Goal: Task Accomplishment & Management: Use online tool/utility

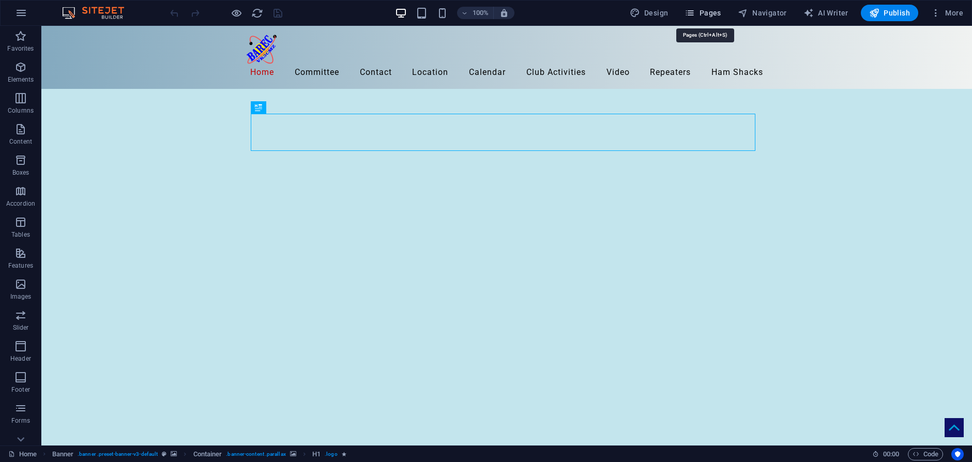
click at [710, 12] on span "Pages" at bounding box center [703, 13] width 36 height 10
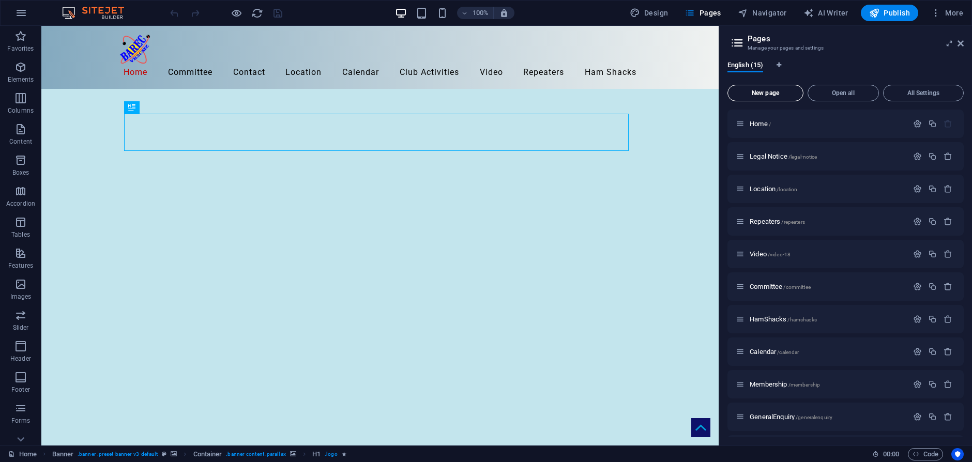
click at [774, 92] on span "New page" at bounding box center [765, 93] width 67 height 6
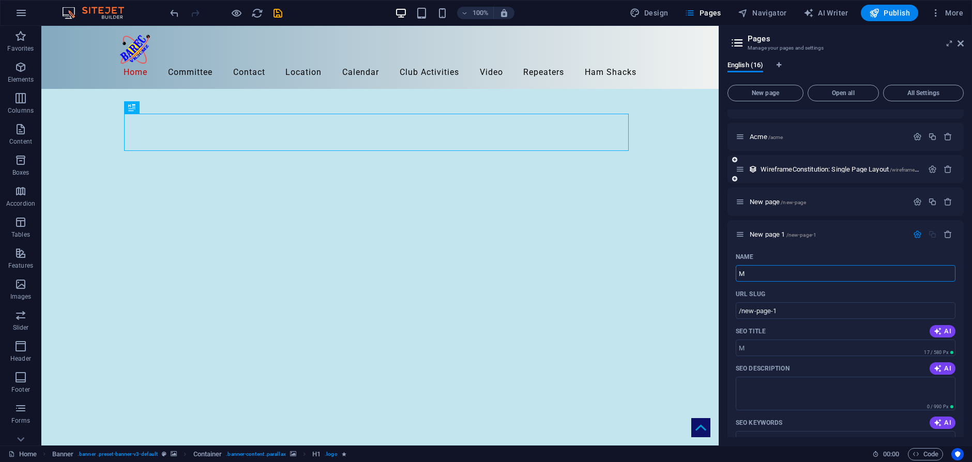
type input "Me"
type input "/m"
type input "Mem"
type input "/mem"
type input "Members"
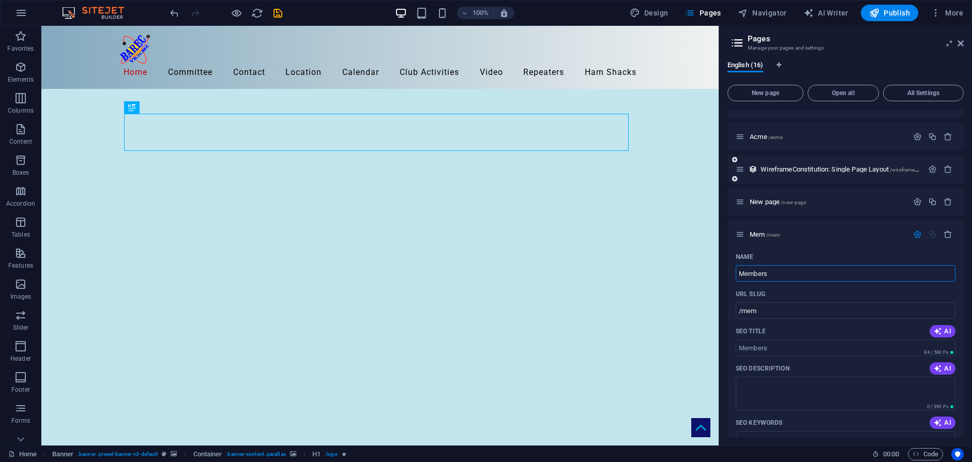
type input "/members"
type input "Members"
click at [759, 232] on span "Members /members" at bounding box center [777, 235] width 54 height 8
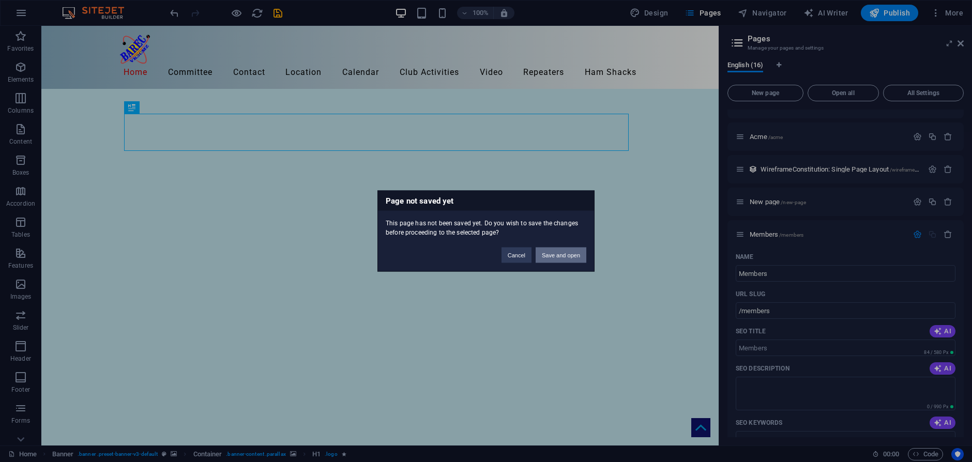
click at [566, 257] on button "Save and open" at bounding box center [561, 256] width 51 height 16
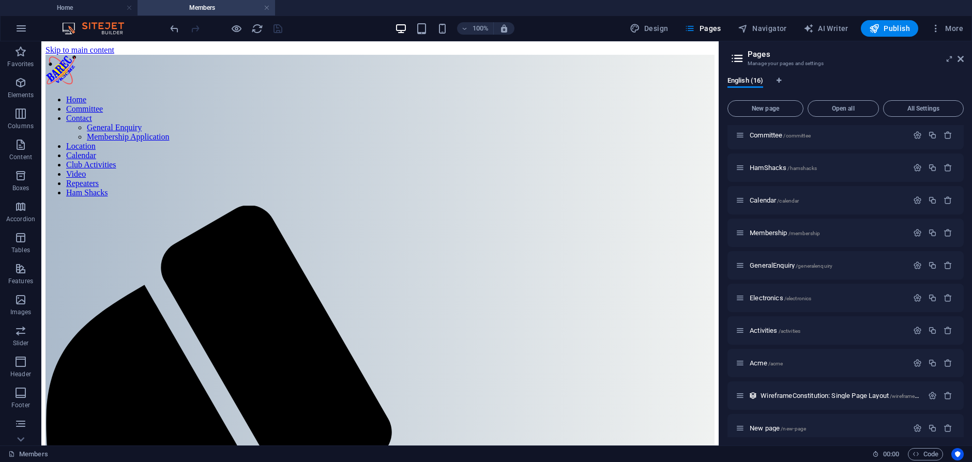
scroll to position [0, 0]
click at [21, 85] on icon "button" at bounding box center [20, 83] width 12 height 12
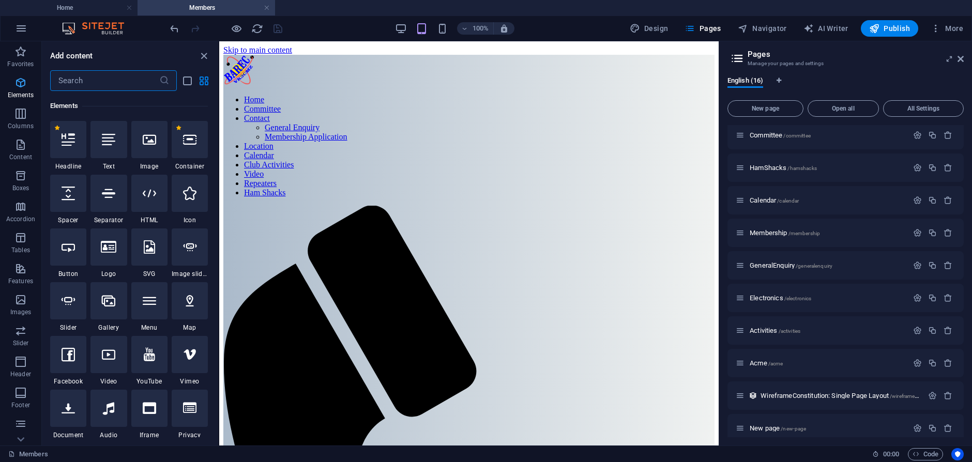
scroll to position [110, 0]
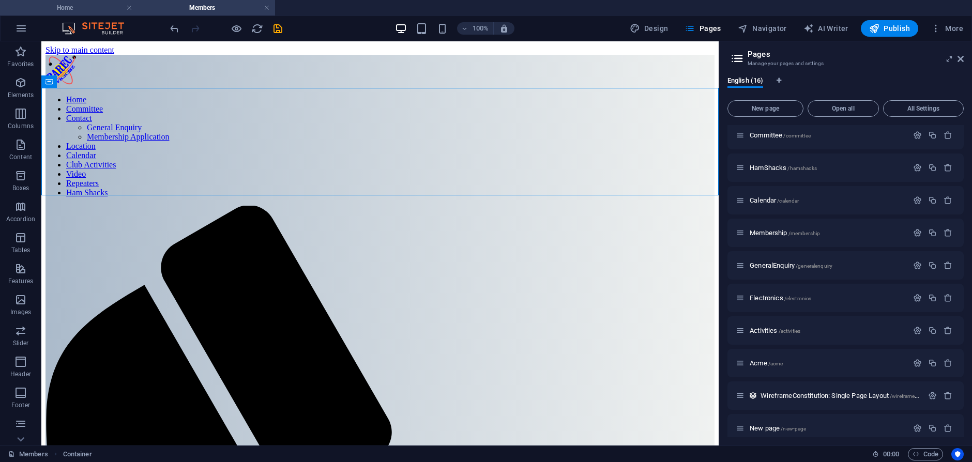
click at [77, 10] on h4 "Home" at bounding box center [69, 7] width 138 height 11
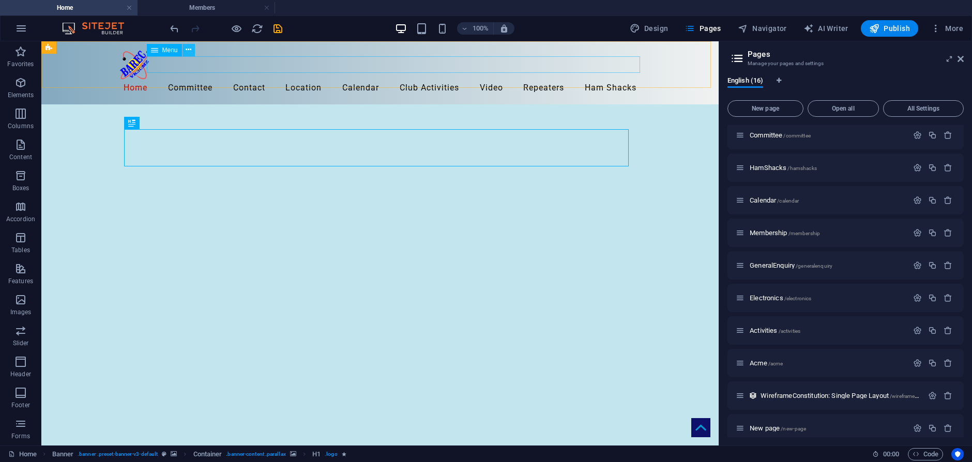
click at [188, 49] on icon at bounding box center [189, 49] width 6 height 11
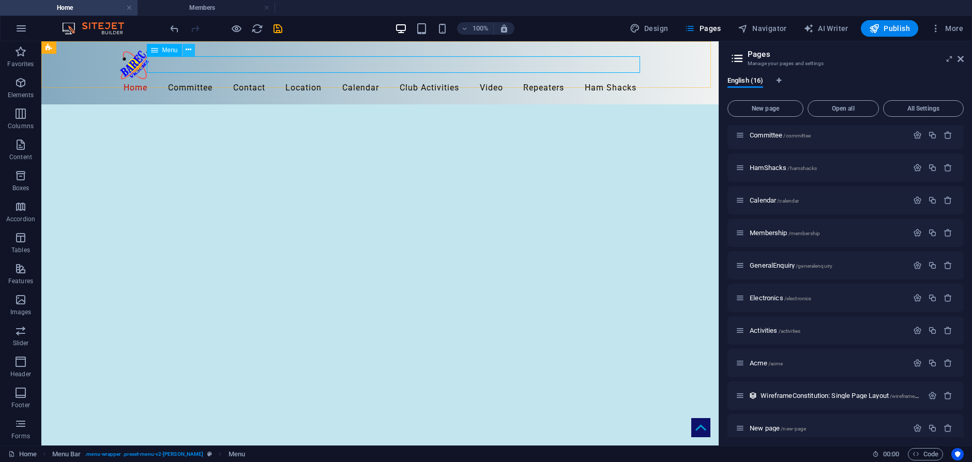
click at [188, 52] on icon at bounding box center [189, 49] width 6 height 11
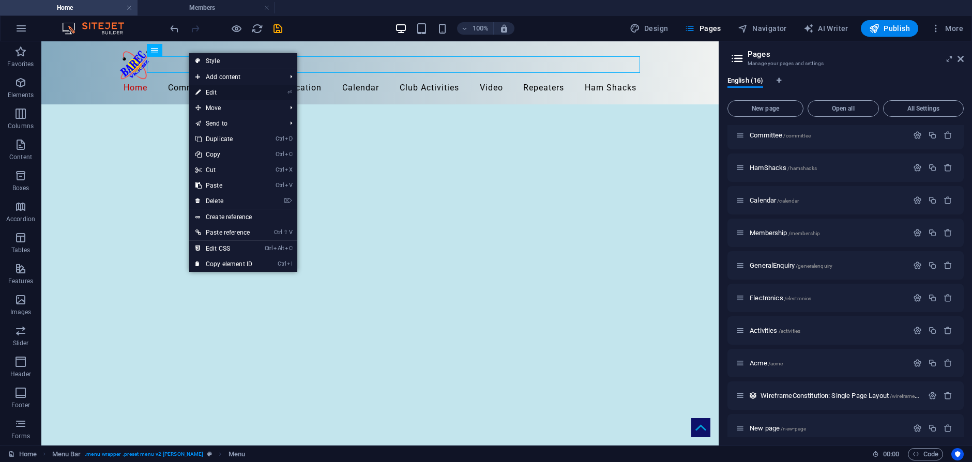
click at [208, 91] on link "⏎ Edit" at bounding box center [223, 93] width 69 height 16
select select
select select "5"
select select
select select "9"
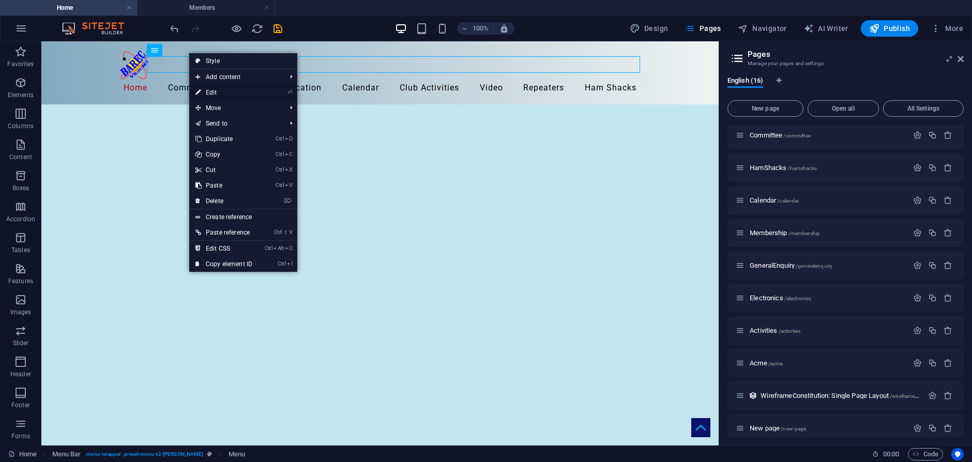
select select
select select "8"
select select
select select "2"
select select
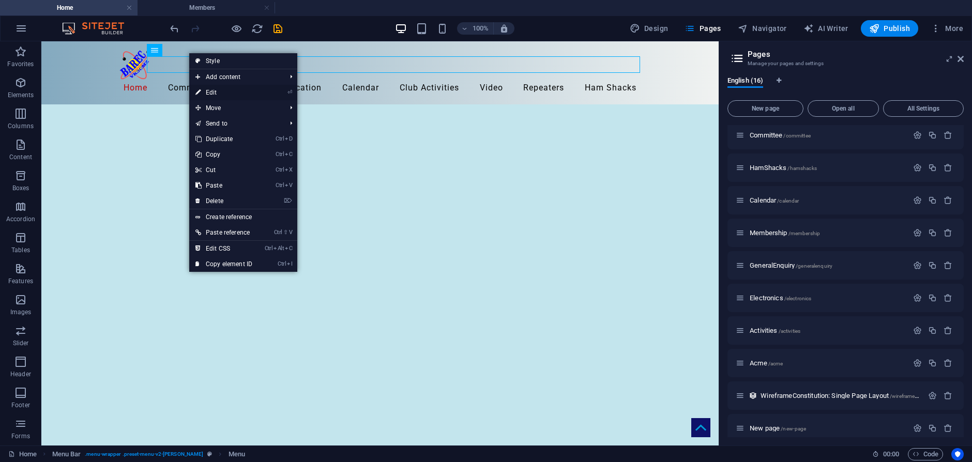
select select "7"
select select
select select "11"
select select
select select "4"
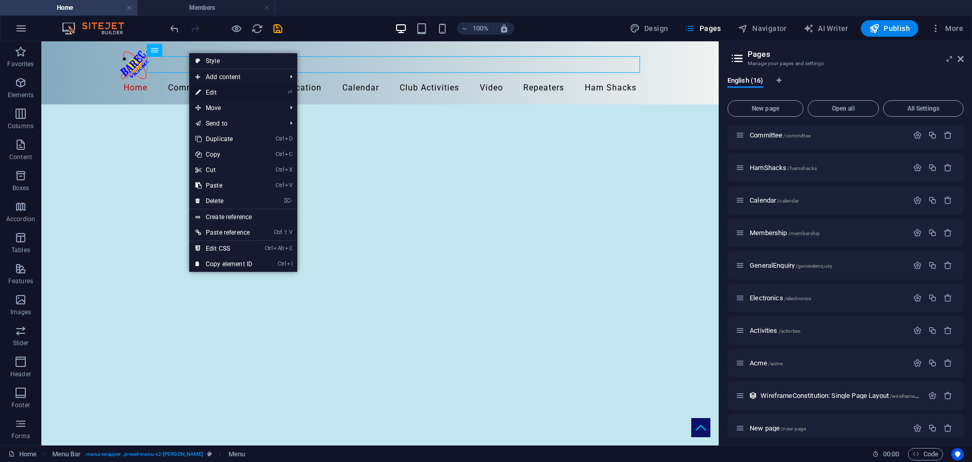
select select
select select "3"
select select
select select "6"
select select
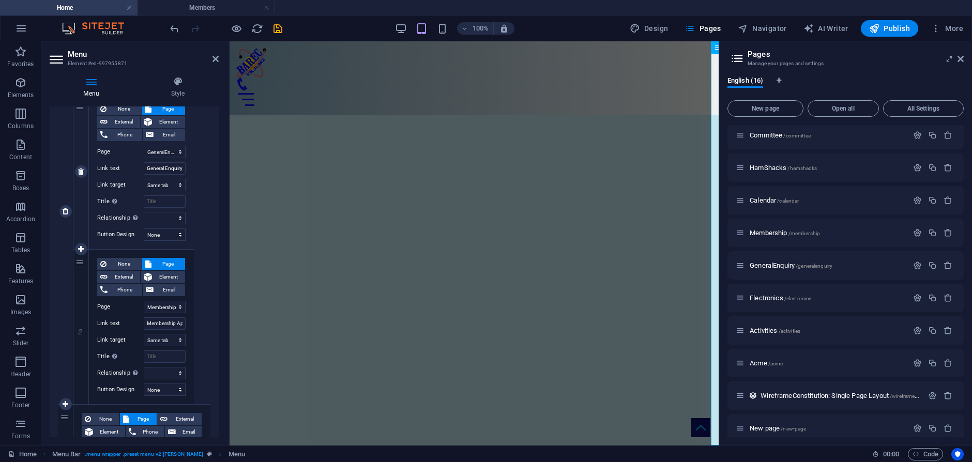
scroll to position [517, 0]
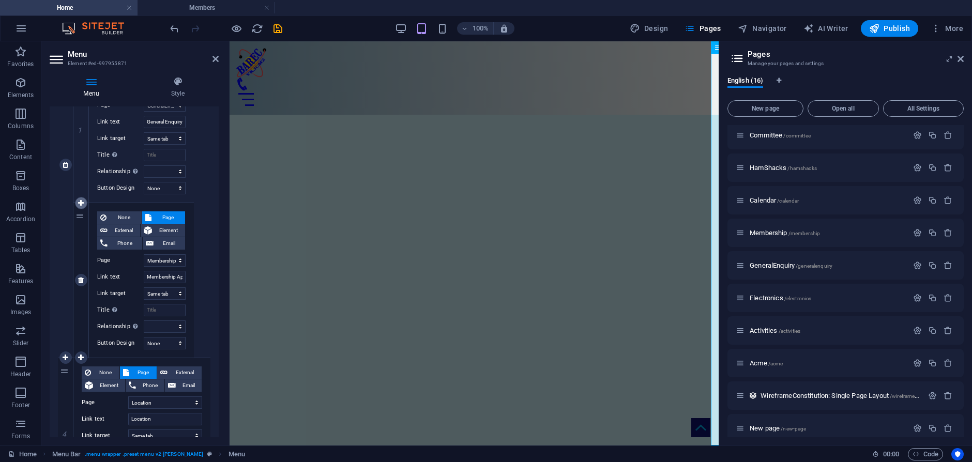
click at [83, 205] on icon at bounding box center [81, 203] width 6 height 7
select select
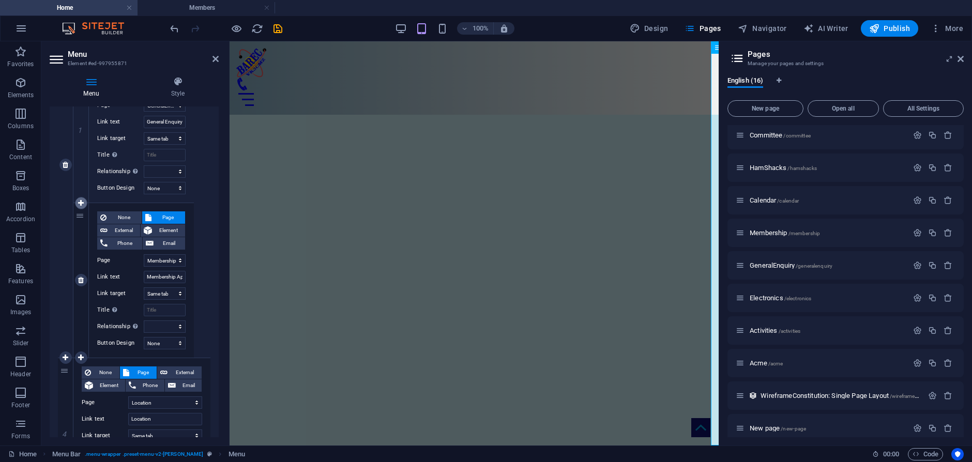
select select
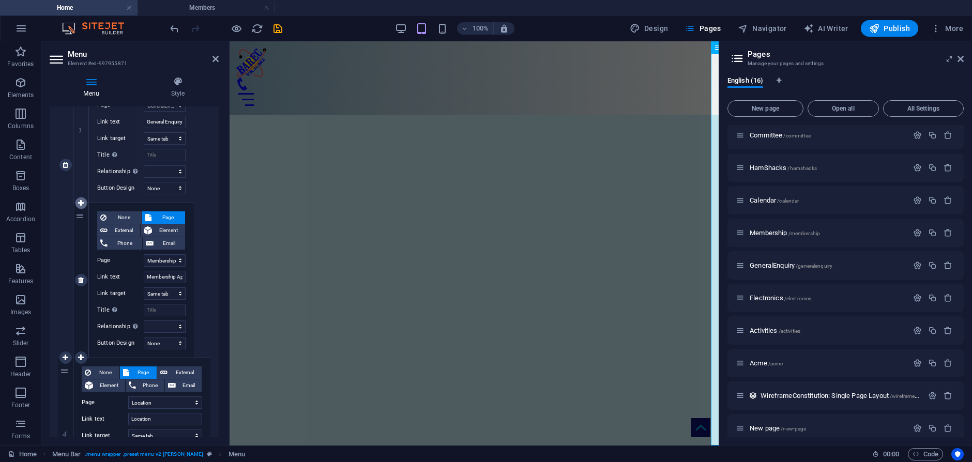
select select
select select "8"
select select
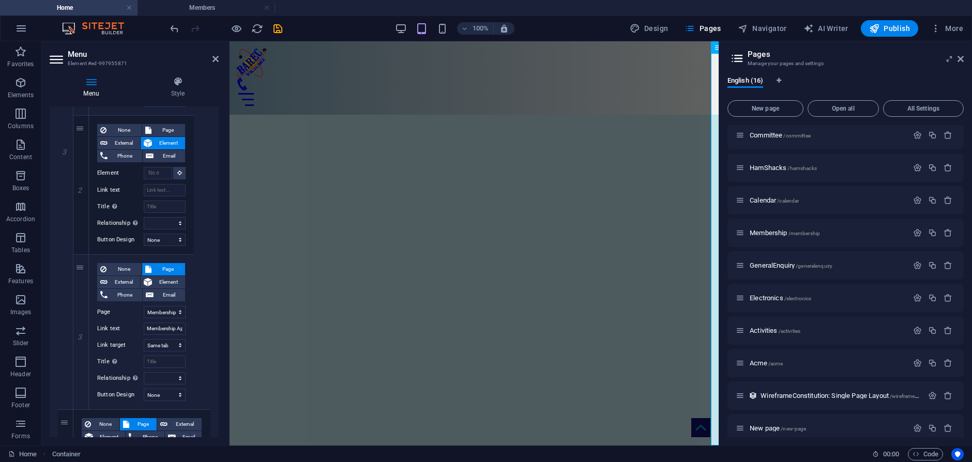
scroll to position [553, 0]
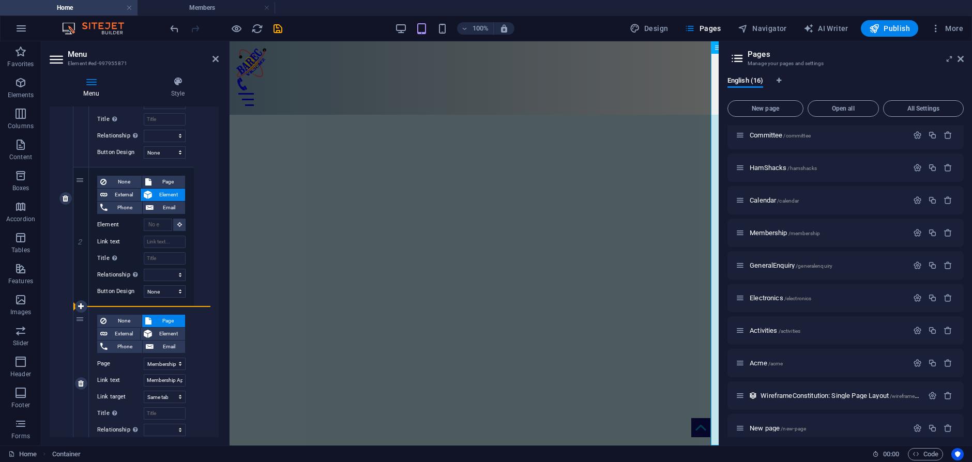
drag, startPoint x: 80, startPoint y: 183, endPoint x: 77, endPoint y: 318, distance: 135.1
click at [77, 318] on div "1 None Page External Element Phone Email Page Home Legal Notice Location Repeat…" at bounding box center [133, 237] width 121 height 450
select select
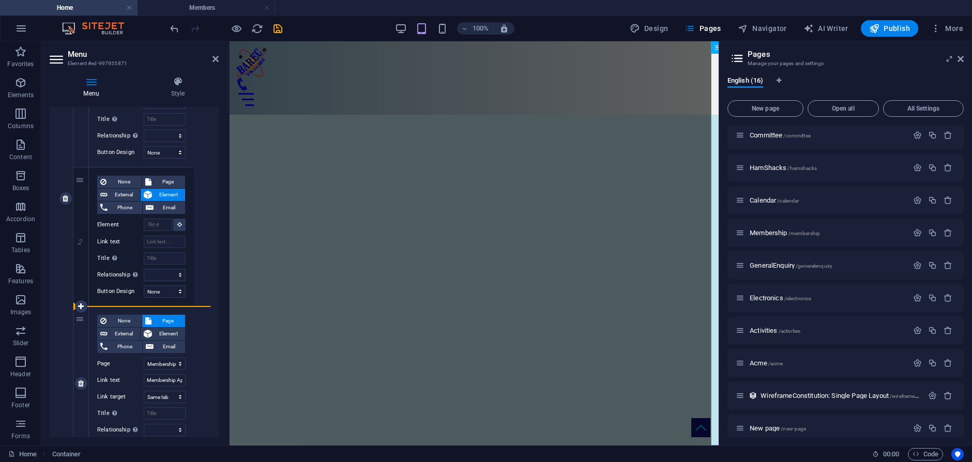
select select
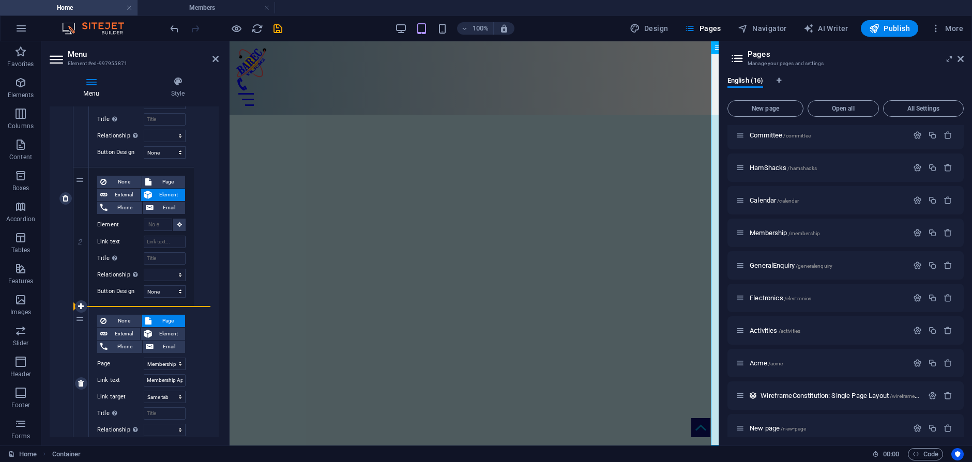
select select
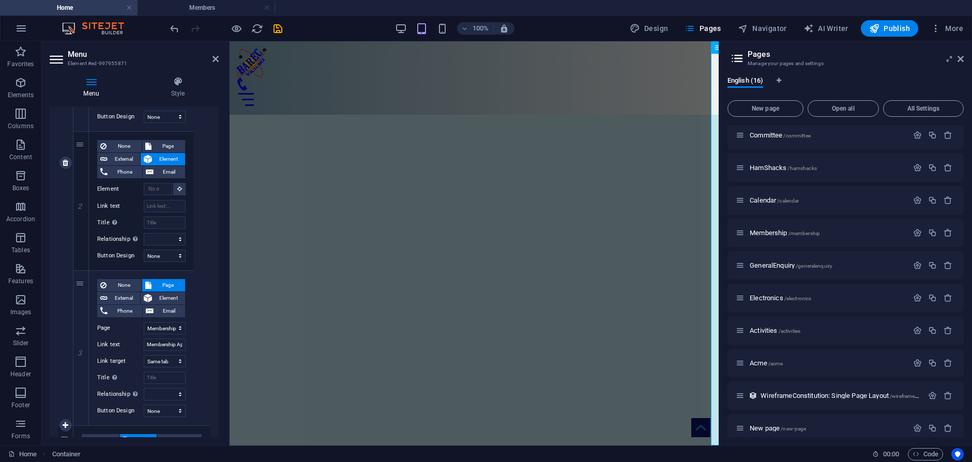
scroll to position [605, 0]
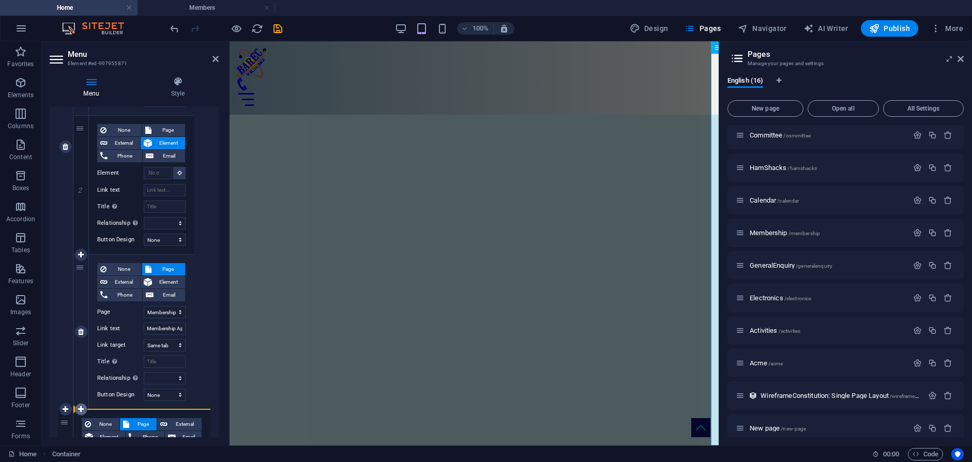
drag, startPoint x: 82, startPoint y: 130, endPoint x: 84, endPoint y: 404, distance: 274.2
click at [84, 404] on div "1 None Page External Element Phone Email Page Home Legal Notice Location Repeat…" at bounding box center [133, 185] width 121 height 450
select select
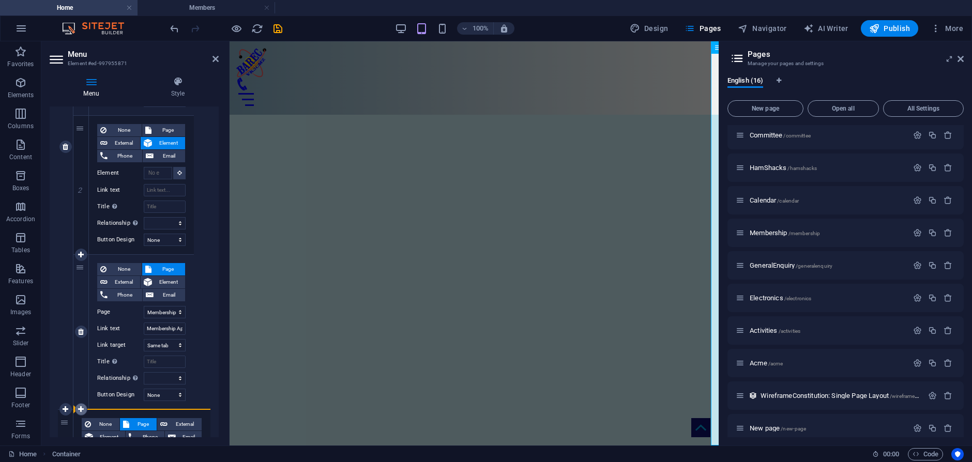
select select "8"
type input "Membership Application"
select select
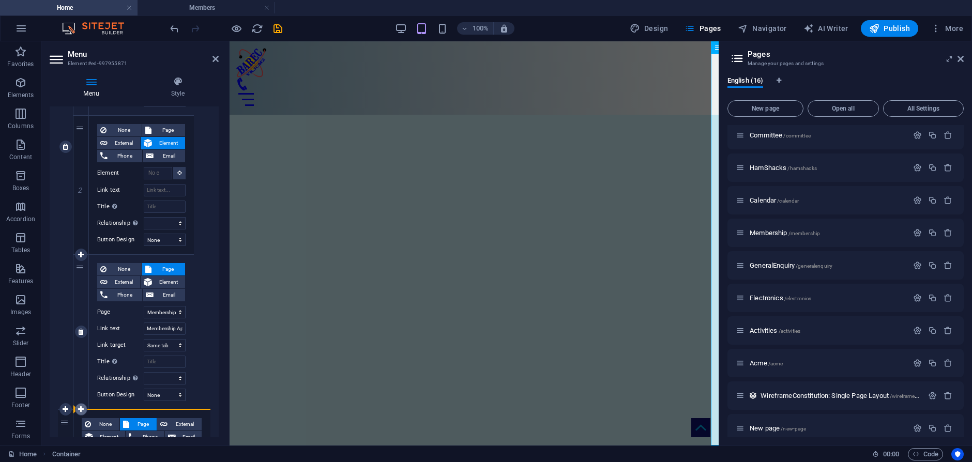
select select
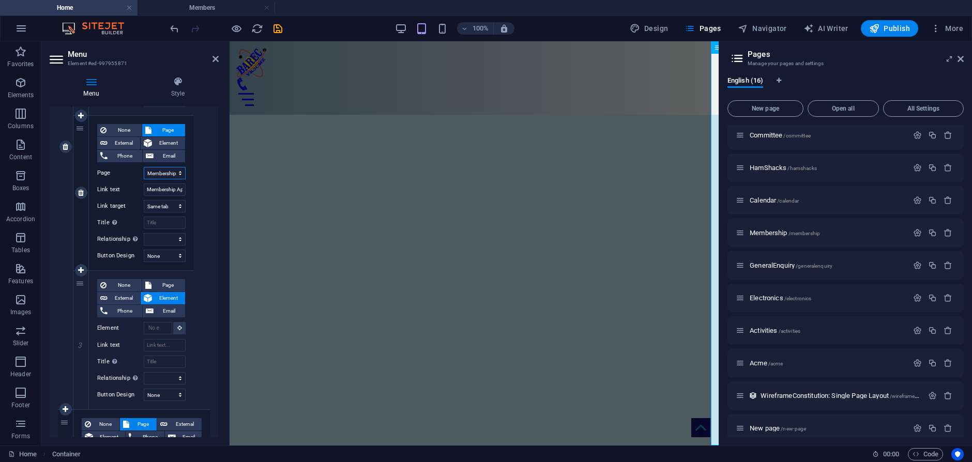
click at [168, 168] on select "Home Legal Notice Location Repeaters Video Committee HamShacks Calendar Members…" at bounding box center [165, 173] width 42 height 12
click at [165, 173] on select "Home Legal Notice Location Repeaters Video Committee HamShacks Calendar Members…" at bounding box center [165, 173] width 42 height 12
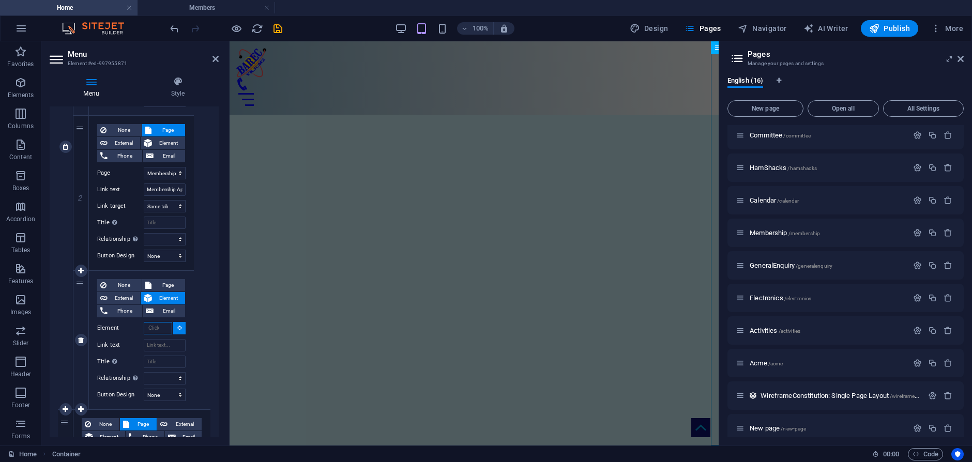
click at [152, 330] on input "Element" at bounding box center [158, 328] width 28 height 12
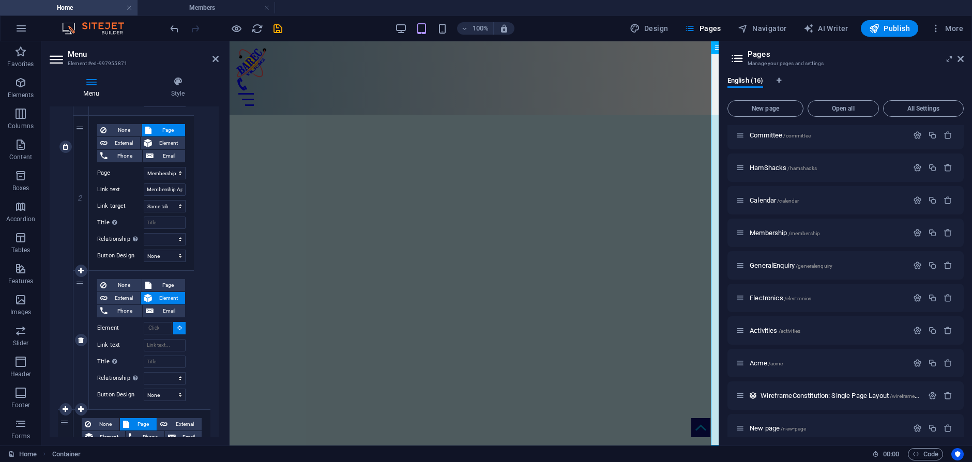
click at [178, 328] on icon at bounding box center [179, 327] width 5 height 5
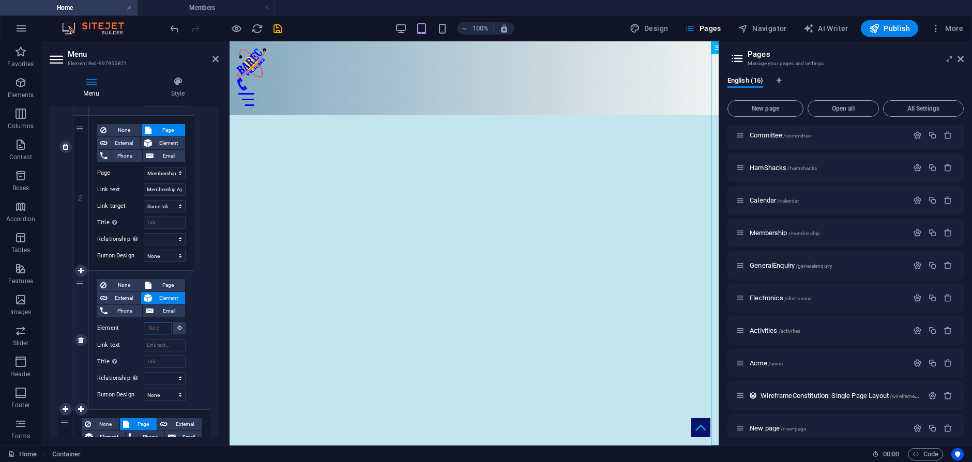
click at [154, 328] on input "Element" at bounding box center [158, 328] width 28 height 12
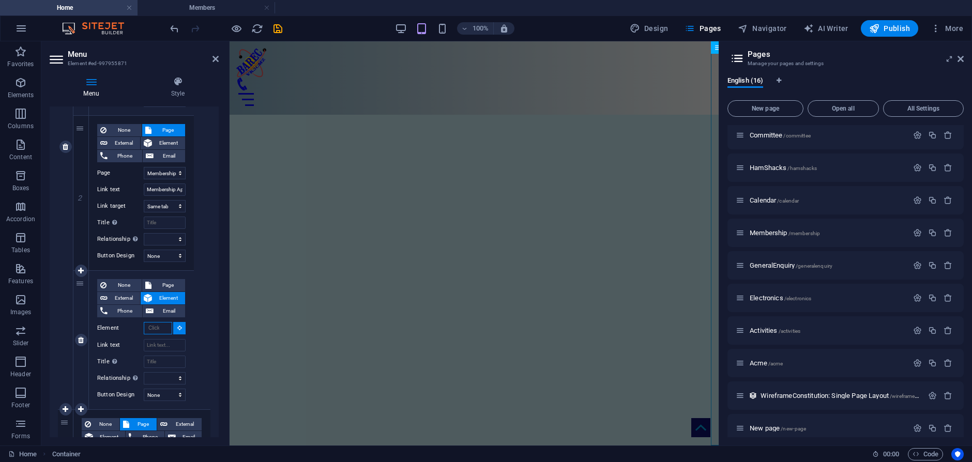
click at [159, 328] on input "Element" at bounding box center [158, 328] width 28 height 12
click at [163, 172] on select "Home Legal Notice Location Repeaters Video Committee HamShacks Calendar Members…" at bounding box center [165, 173] width 42 height 12
click at [166, 285] on span "Page" at bounding box center [169, 285] width 28 height 12
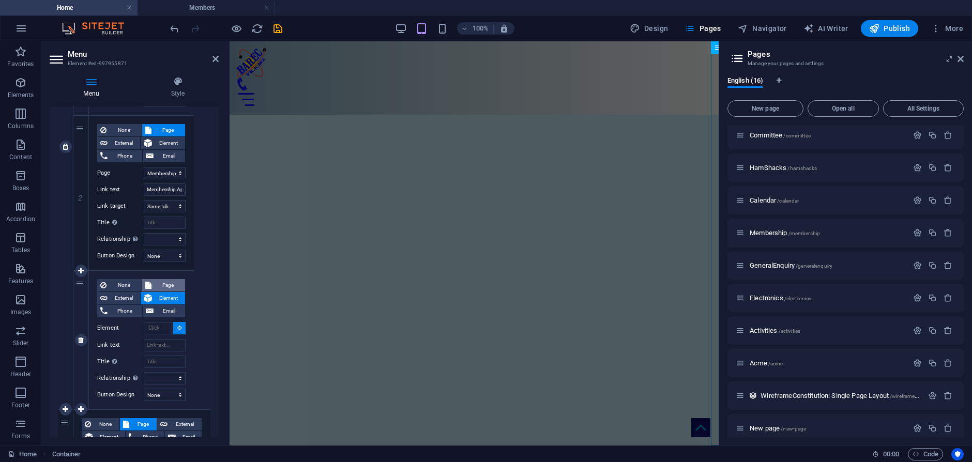
select select
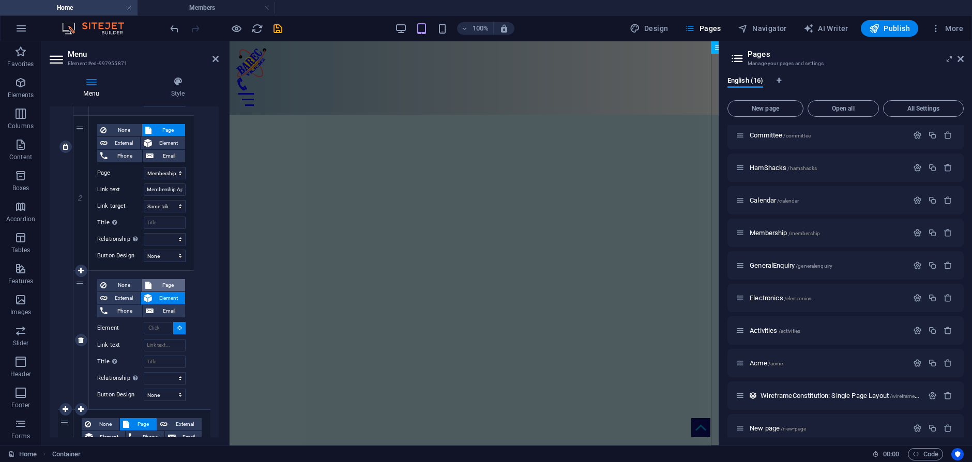
select select
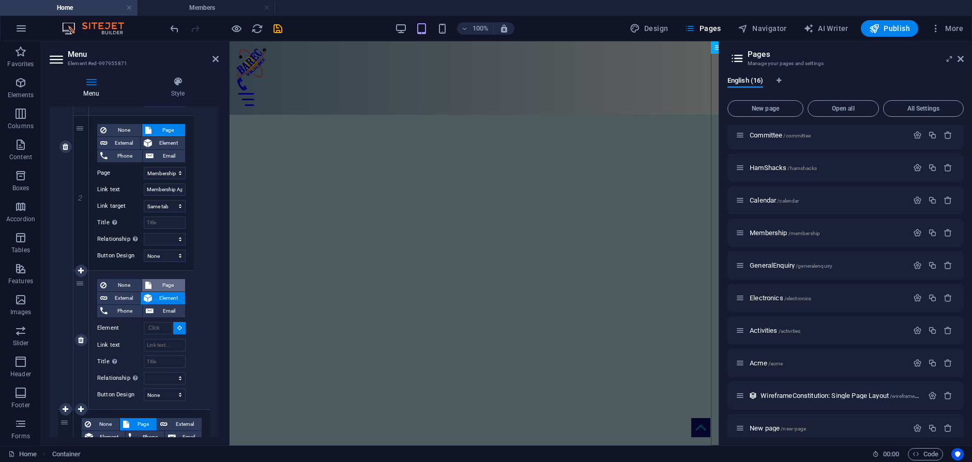
select select
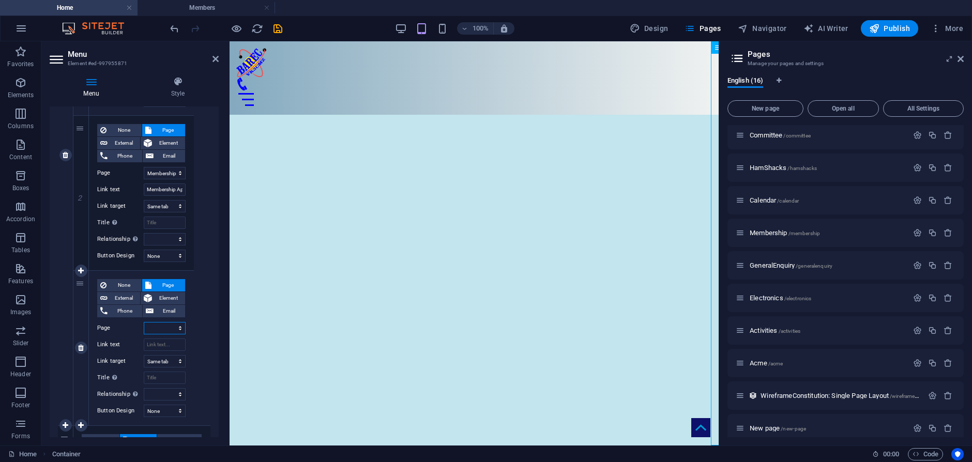
scroll to position [621, 0]
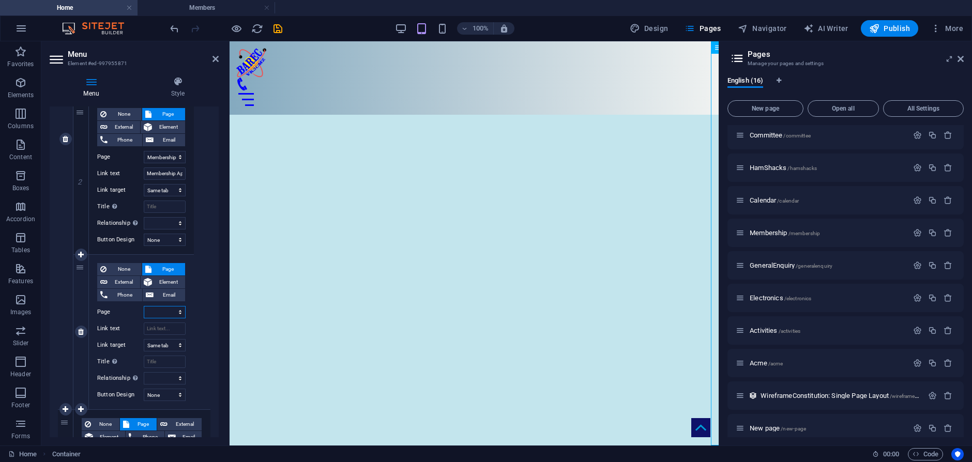
click at [170, 312] on select "Home Legal Notice Location Repeaters Video Committee HamShacks Calendar Members…" at bounding box center [165, 312] width 42 height 12
select select "14"
click at [144, 306] on select "Home Legal Notice Location Repeaters Video Committee HamShacks Calendar Members…" at bounding box center [165, 312] width 42 height 12
select select
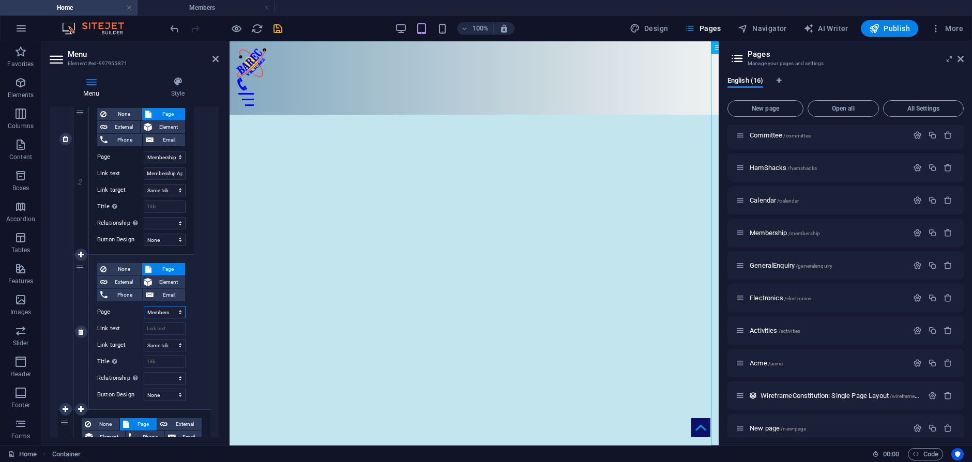
select select
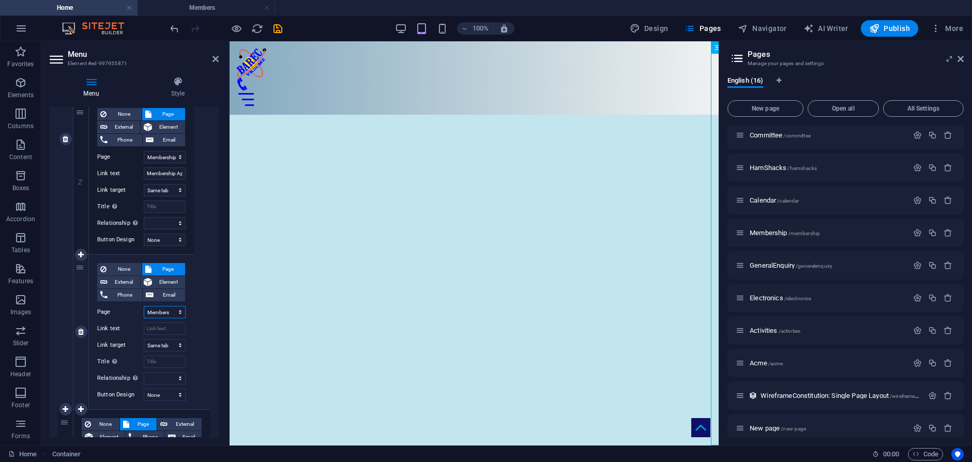
select select
click at [165, 332] on input "Link text" at bounding box center [165, 329] width 42 height 12
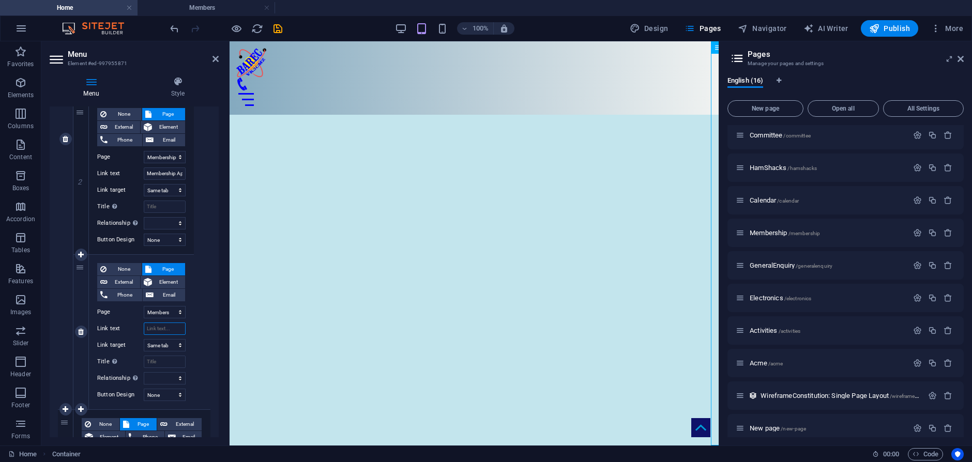
type input "M"
select select
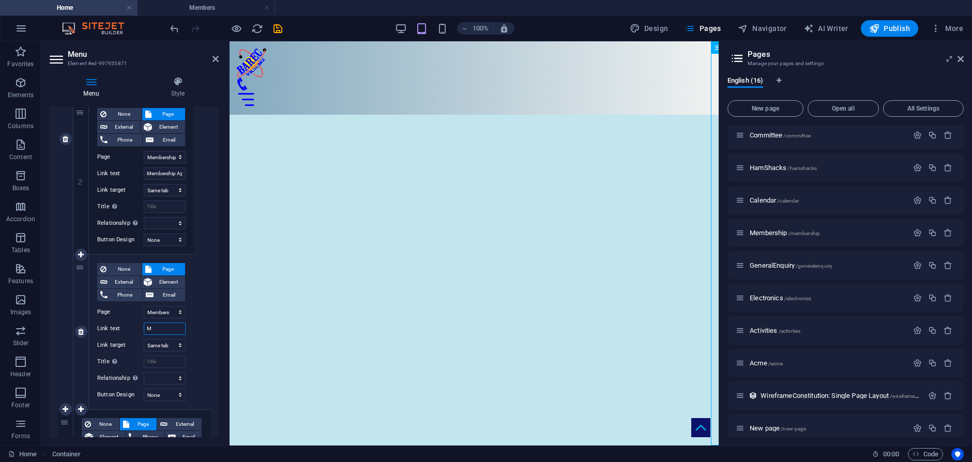
select select
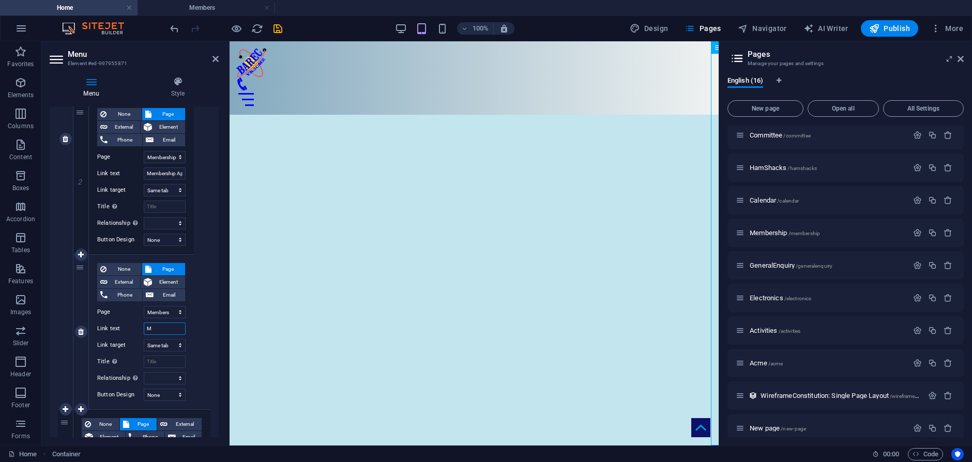
select select
type input "Members"
select select
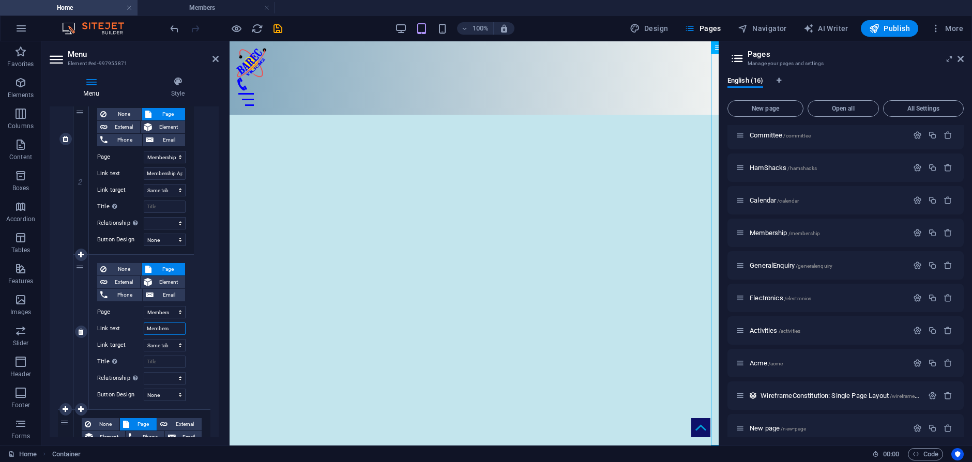
select select
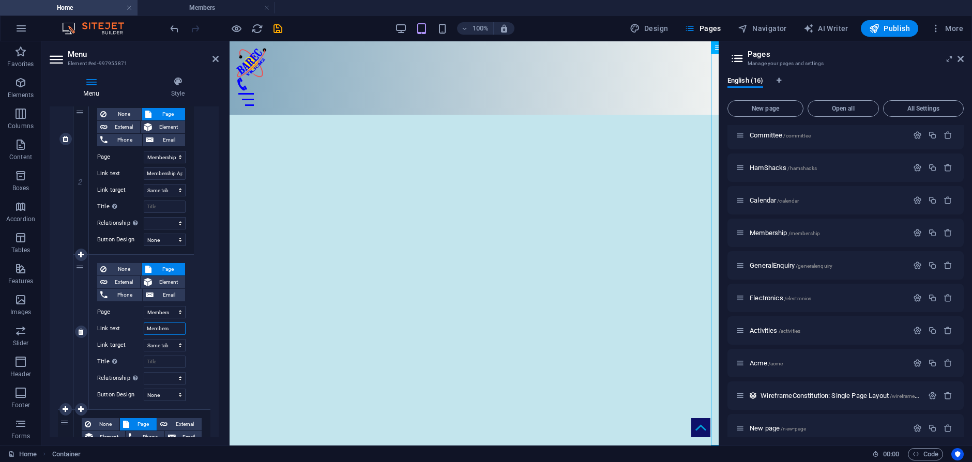
select select
type input "Members"
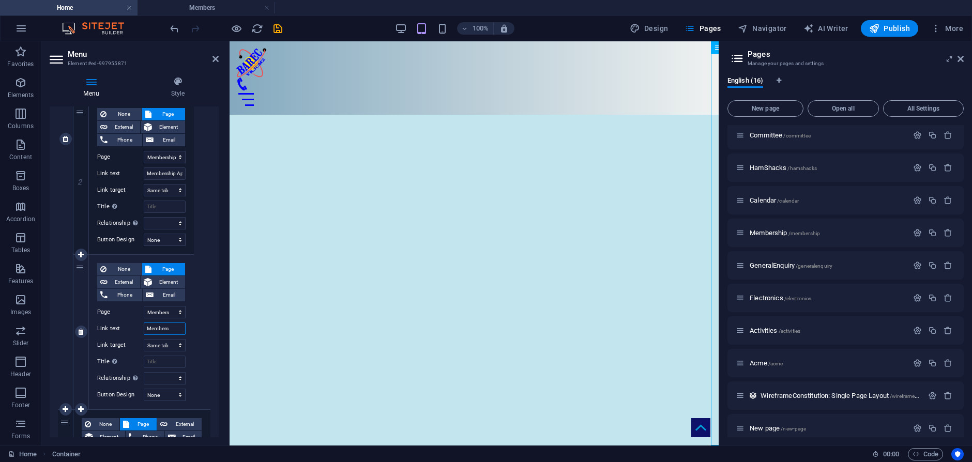
select select
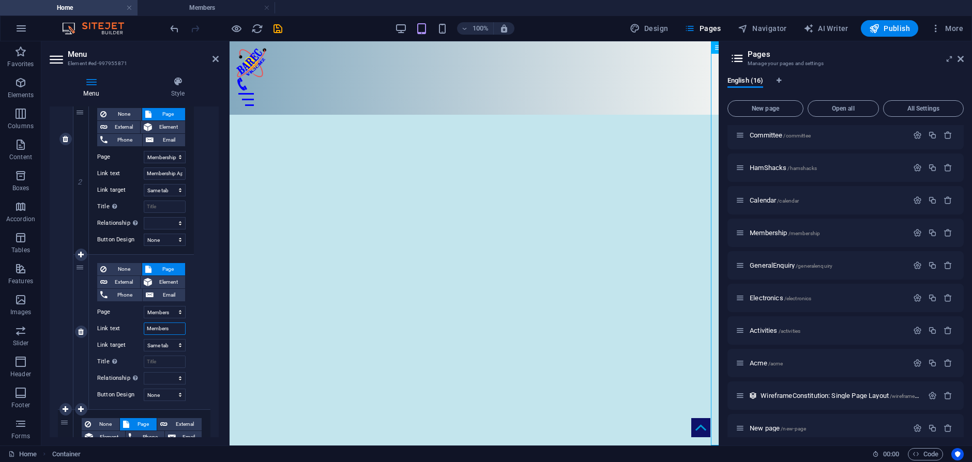
select select
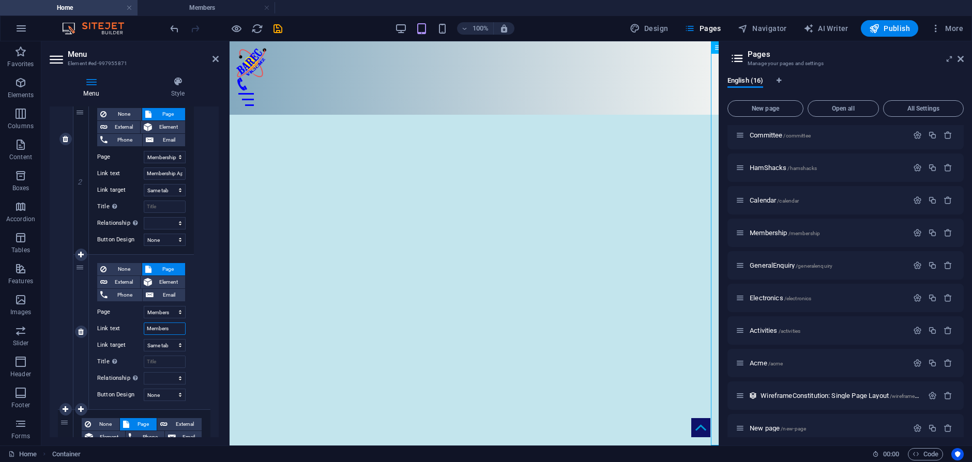
select select
type input "Members onbly"
select select
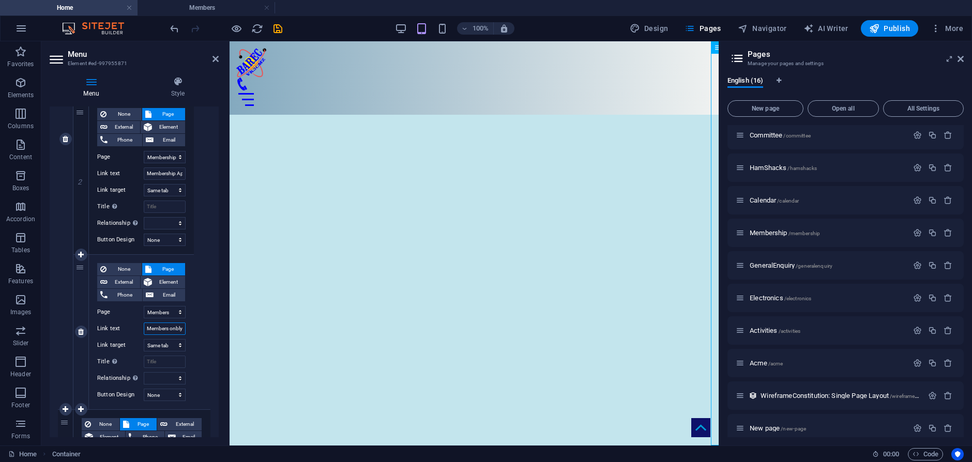
select select
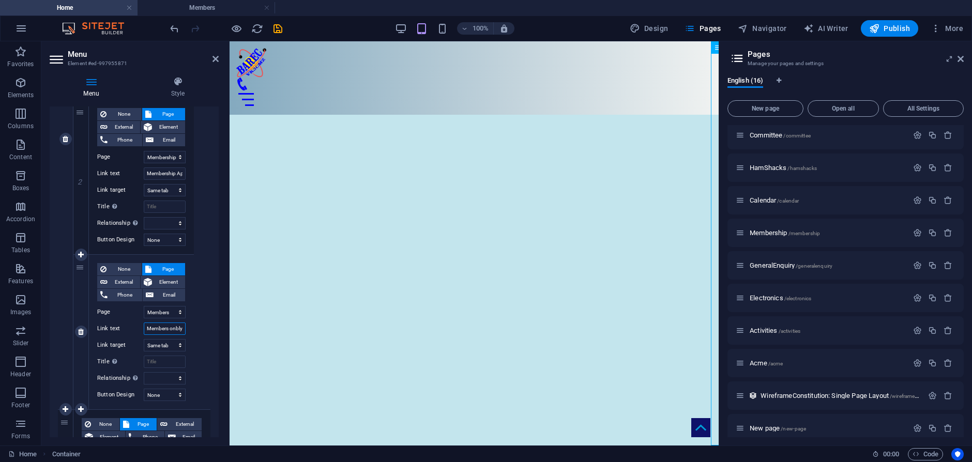
select select
type input "Members onbly"
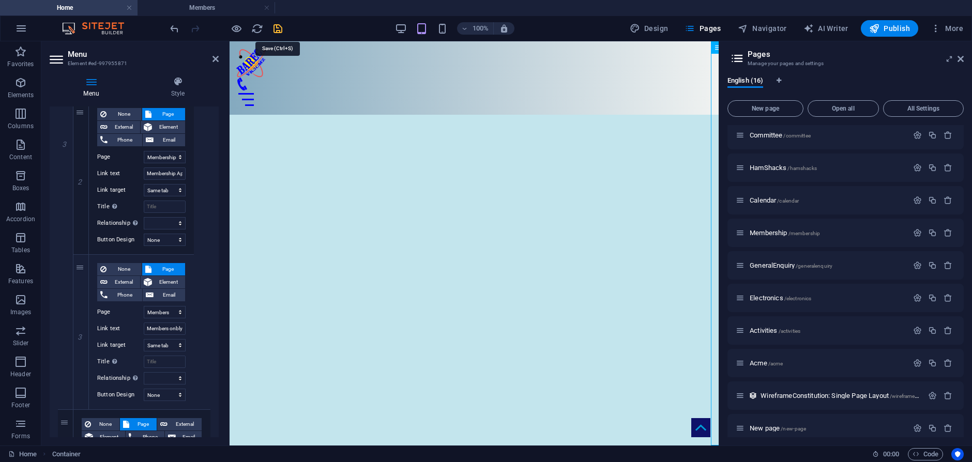
click at [278, 27] on icon "save" at bounding box center [278, 29] width 12 height 12
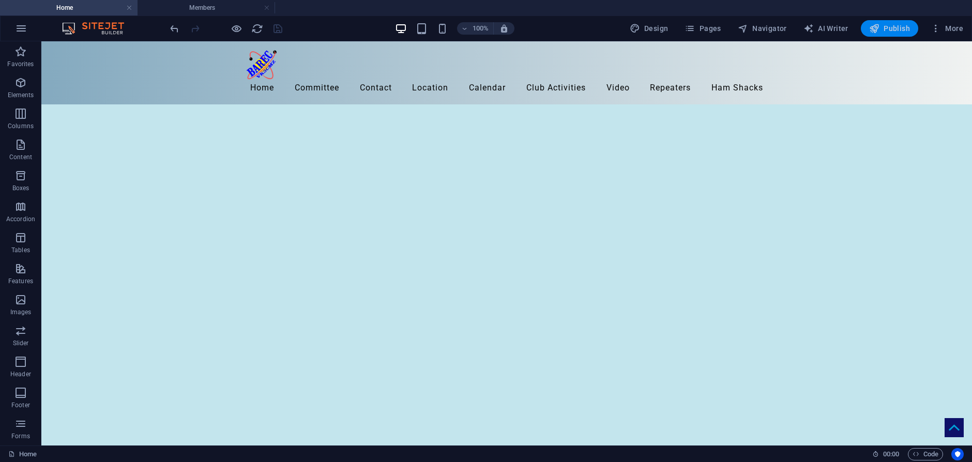
click at [894, 25] on span "Publish" at bounding box center [890, 28] width 41 height 10
